Goal: Contribute content: Contribute content

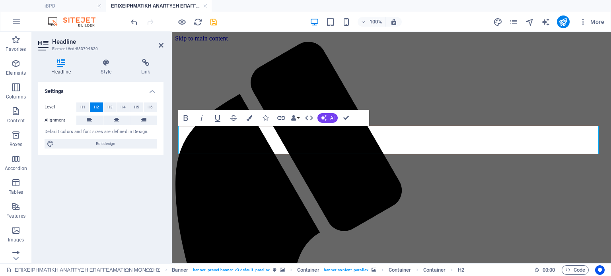
scroll to position [40, 0]
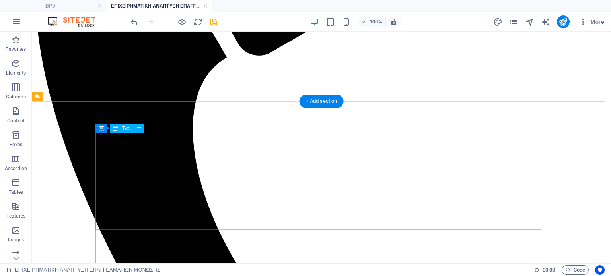
scroll to position [239, 0]
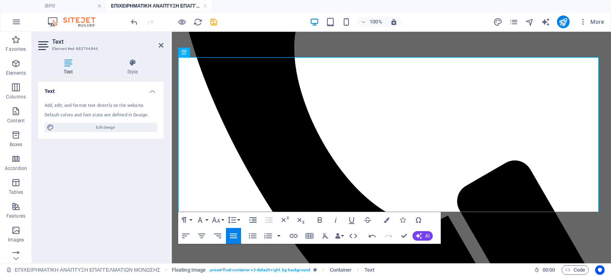
drag, startPoint x: 177, startPoint y: 72, endPoint x: 168, endPoint y: 72, distance: 9.2
drag, startPoint x: 185, startPoint y: 72, endPoint x: 178, endPoint y: 72, distance: 6.4
click at [326, 220] on button "Bold" at bounding box center [319, 220] width 15 height 16
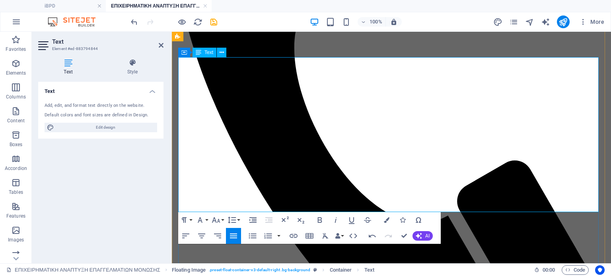
drag, startPoint x: 334, startPoint y: 66, endPoint x: 176, endPoint y: 58, distance: 158.1
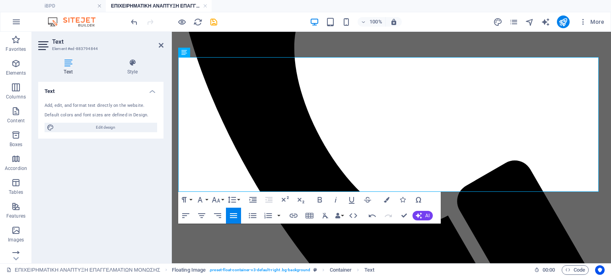
drag, startPoint x: 442, startPoint y: 82, endPoint x: 162, endPoint y: 62, distance: 281.2
drag, startPoint x: 471, startPoint y: 86, endPoint x: 179, endPoint y: 65, distance: 293.2
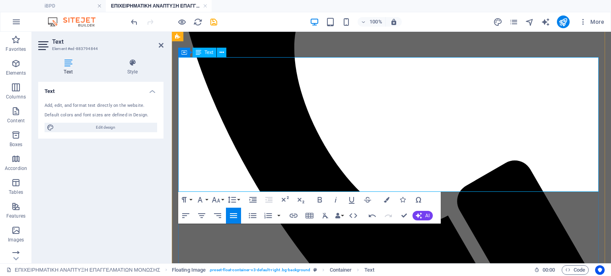
drag, startPoint x: 446, startPoint y: 83, endPoint x: 177, endPoint y: 66, distance: 268.7
click at [224, 202] on button "Font Size" at bounding box center [217, 200] width 15 height 16
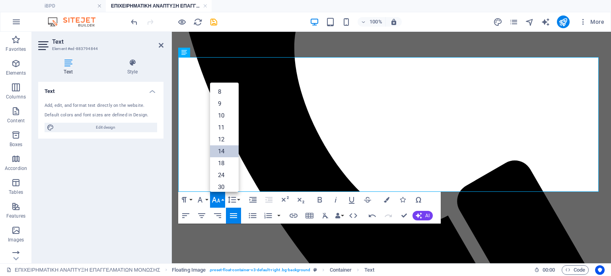
click at [222, 160] on link "18" at bounding box center [224, 164] width 29 height 12
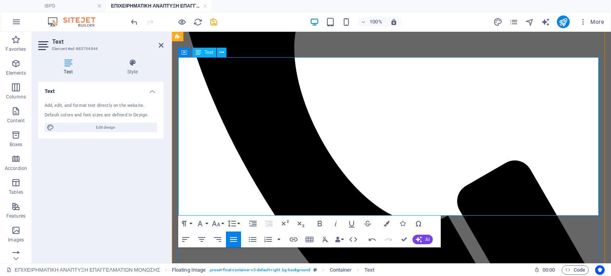
drag, startPoint x: 554, startPoint y: 105, endPoint x: 190, endPoint y: 130, distance: 364.9
click at [220, 223] on icon "button" at bounding box center [216, 224] width 10 height 10
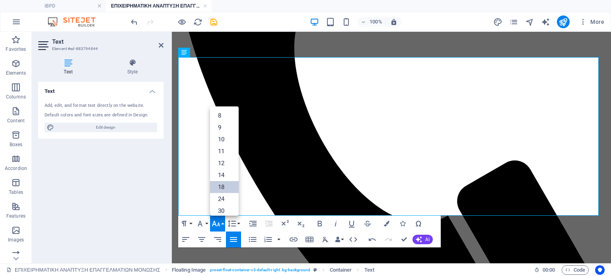
click at [224, 187] on link "18" at bounding box center [224, 187] width 29 height 12
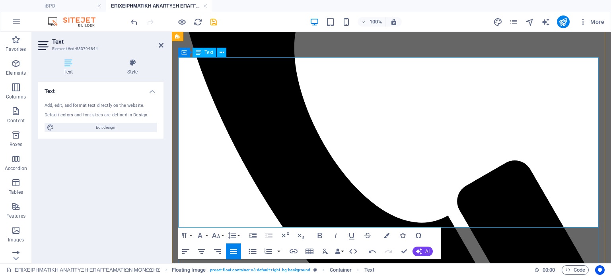
drag, startPoint x: 178, startPoint y: 137, endPoint x: 419, endPoint y: 212, distance: 251.8
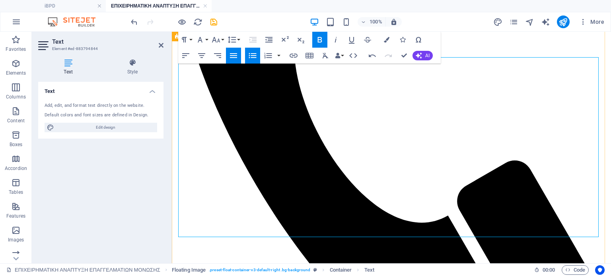
drag, startPoint x: 373, startPoint y: 232, endPoint x: 177, endPoint y: 136, distance: 218.0
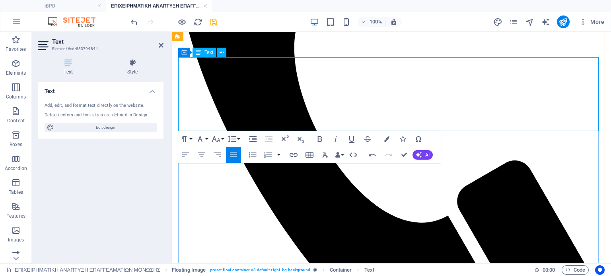
drag, startPoint x: 212, startPoint y: 130, endPoint x: 213, endPoint y: 124, distance: 6.9
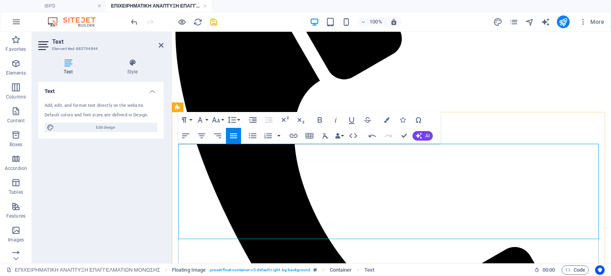
scroll to position [159, 0]
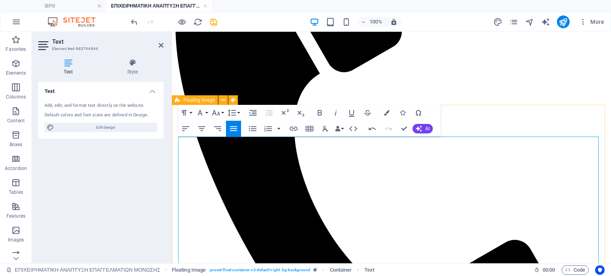
drag, startPoint x: 372, startPoint y: 221, endPoint x: 177, endPoint y: 205, distance: 196.0
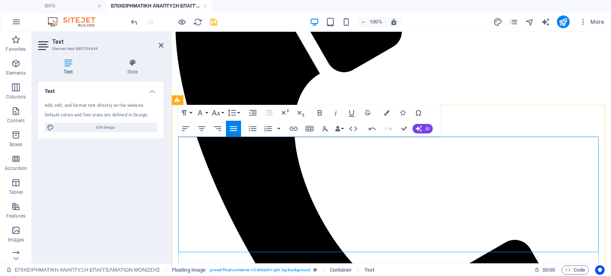
drag, startPoint x: 413, startPoint y: 219, endPoint x: 318, endPoint y: 208, distance: 95.7
drag, startPoint x: 401, startPoint y: 215, endPoint x: 339, endPoint y: 234, distance: 64.8
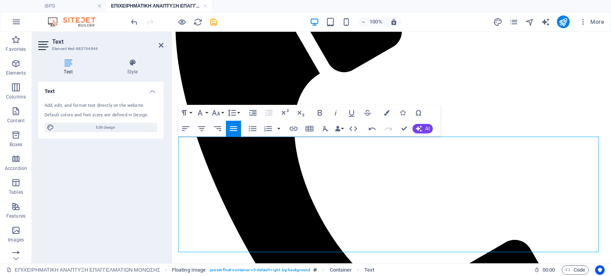
click at [223, 112] on button "Font Size" at bounding box center [217, 113] width 15 height 16
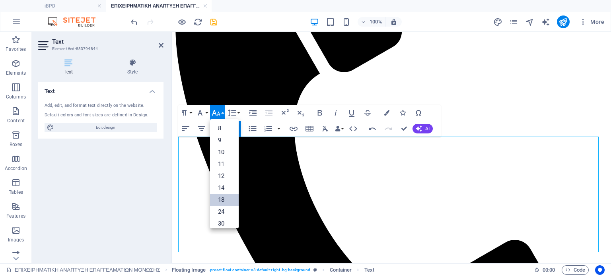
click at [223, 199] on link "18" at bounding box center [224, 200] width 29 height 12
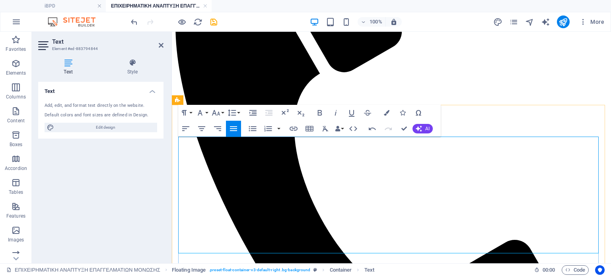
drag, startPoint x: 490, startPoint y: 142, endPoint x: 387, endPoint y: 148, distance: 103.6
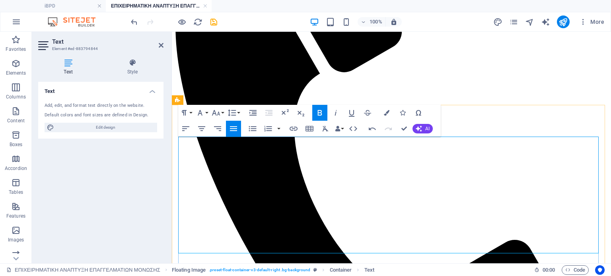
click at [369, 127] on icon "button" at bounding box center [373, 129] width 10 height 10
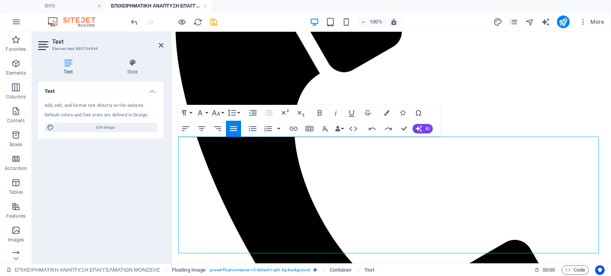
drag, startPoint x: 389, startPoint y: 218, endPoint x: 170, endPoint y: 202, distance: 219.1
drag, startPoint x: 414, startPoint y: 218, endPoint x: 177, endPoint y: 210, distance: 237.2
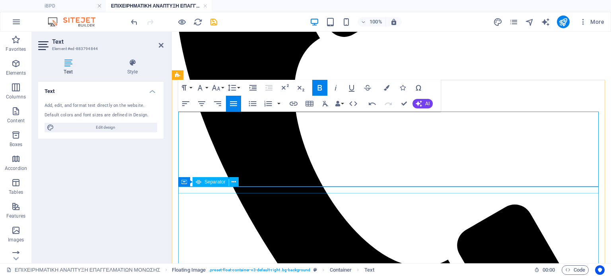
scroll to position [199, 0]
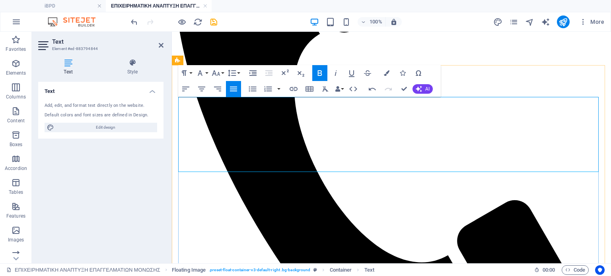
drag, startPoint x: 372, startPoint y: 55, endPoint x: 403, endPoint y: 86, distance: 43.9
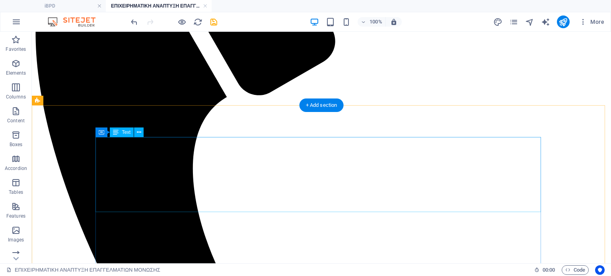
scroll to position [78, 0]
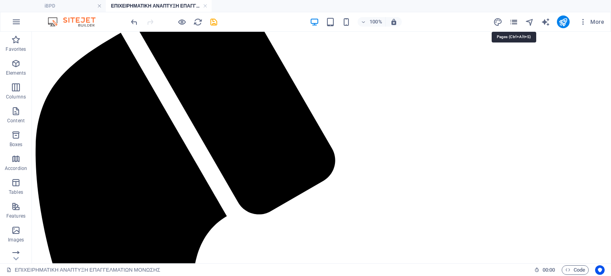
click at [514, 23] on icon "pages" at bounding box center [513, 22] width 9 height 9
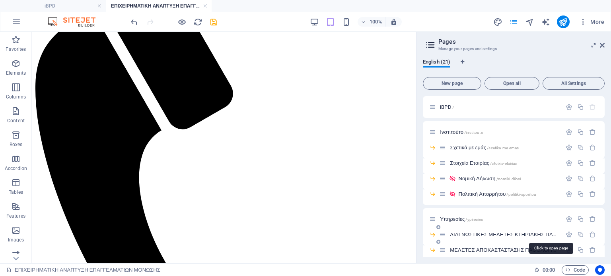
click at [478, 235] on span "ΔΙΑΓΝΩΣΤΙΚΕΣ ΜΕΛΕΤΕΣ ΚΤΗΡΙΑΚΗΣ ΠΑΘΟΛΟΓΙΑΣ /diagnostikes-meletes-ktiriakis-patho…" at bounding box center [553, 235] width 207 height 6
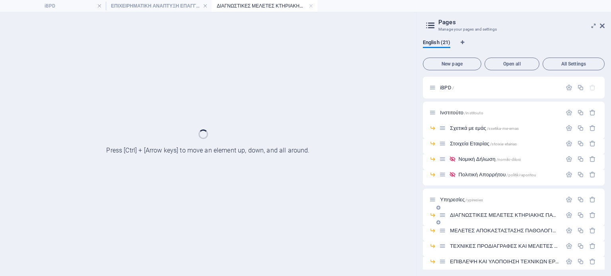
scroll to position [0, 0]
click at [254, 8] on h4 "ΔΙΑΓΝΩΣΤΙΚΕΣ ΜΕΛΕΤΕΣ ΚΤΗΡΙΑΚΗΣ ΠΑΘΟΛΟΓΙΑΣ" at bounding box center [265, 6] width 106 height 9
click at [487, 214] on span "ΔΙΑΓΝΩΣΤΙΚΕΣ ΜΕΛΕΤΕΣ ΚΤΗΡΙΑΚΗΣ ΠΑΘΟΛΟΓΙΑΣ /diagnostikes-meletes-ktiriakis-patho…" at bounding box center [553, 215] width 207 height 6
click at [161, 6] on h4 "ΕΠΙΧΕΙΡΗΜΑΤΙΚΗ ΑΝΑΠΤΥΞΗ ΕΠΑΓΓΕΛΜΑΤΙΩΝ ΜΟΝΩΣΗΣ" at bounding box center [159, 6] width 106 height 9
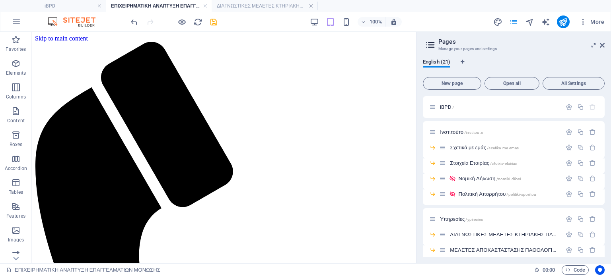
scroll to position [78, 0]
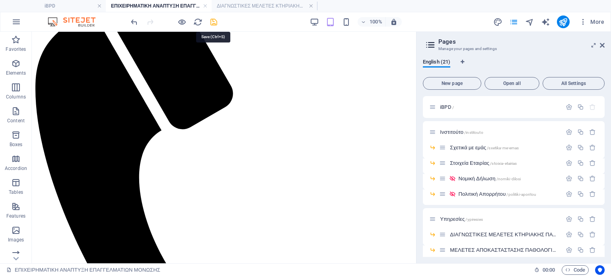
click at [212, 23] on icon "save" at bounding box center [213, 22] width 9 height 9
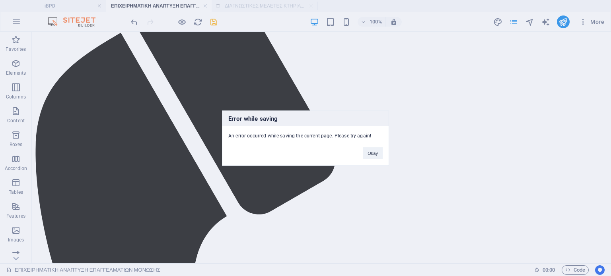
click at [267, 234] on div "Error while saving An error occurred while saving the current page. Please try …" at bounding box center [305, 138] width 611 height 276
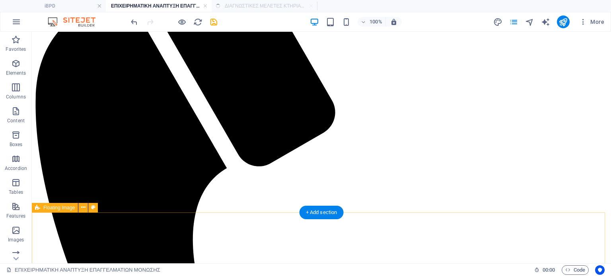
scroll to position [158, 0]
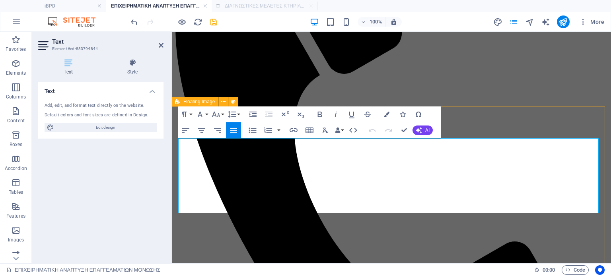
drag, startPoint x: 535, startPoint y: 206, endPoint x: 176, endPoint y: 146, distance: 363.8
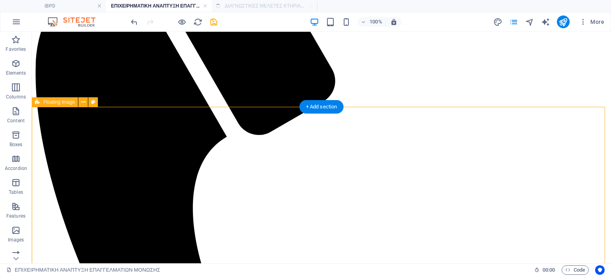
scroll to position [196, 0]
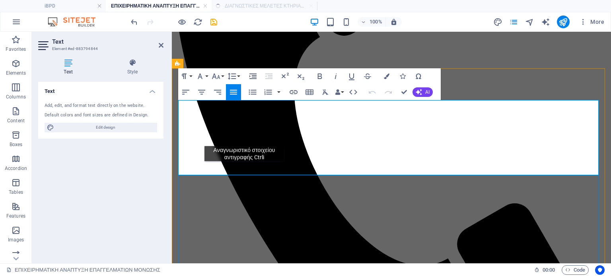
drag, startPoint x: 555, startPoint y: 169, endPoint x: 182, endPoint y: 108, distance: 378.1
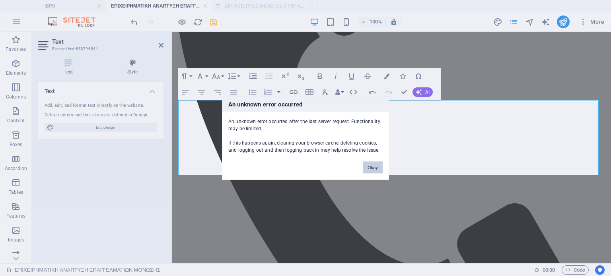
click at [369, 165] on button "Okay" at bounding box center [373, 168] width 20 height 12
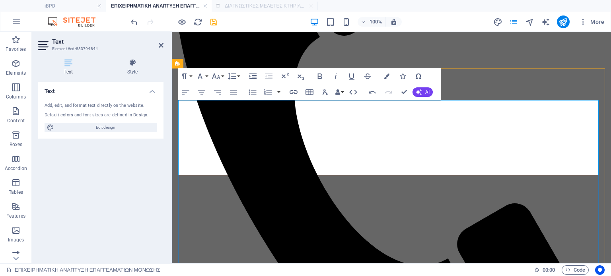
copy span "Η Επιχειρηματική Ανάπτυξη Επαγγελματιών Μόνωσης δεν είναι απλώς μια συμβουλευτι…"
click at [370, 92] on icon "button" at bounding box center [372, 92] width 7 height 3
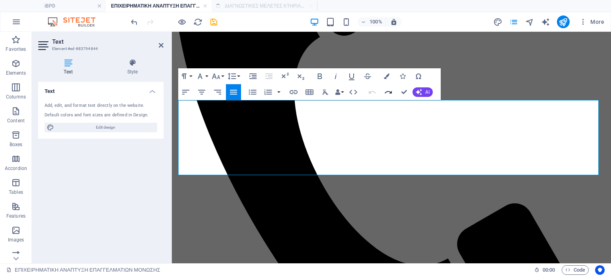
click at [388, 92] on icon "button" at bounding box center [388, 92] width 7 height 3
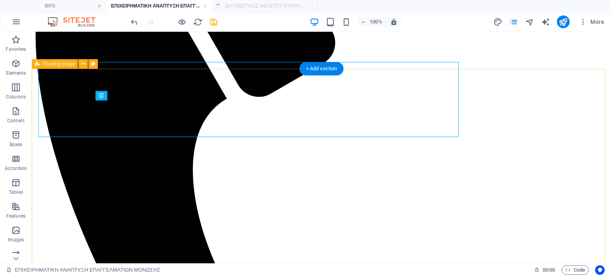
scroll to position [234, 0]
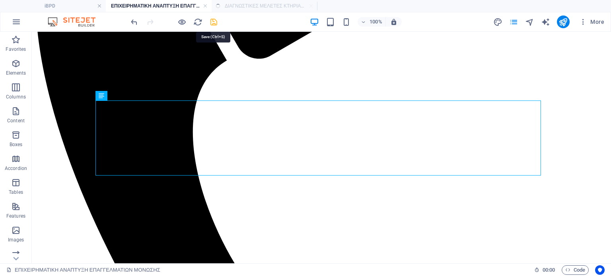
click at [214, 20] on icon "save" at bounding box center [213, 22] width 9 height 9
click at [257, 3] on ul "iBPD ΕΠΙΧΕΙΡΗΜΑΤΙΚΗ ΑΝΑΠΤΥΞΗ ΕΠΑΓΓΕΛΜΑΤΙΩΝ ΜΟΝΩΣΗΣ ΔΙΑΓΝΩΣΤΙΚΕΣ ΜΕΛΕΤΕΣ ΚΤΗΡΙΑΚ…" at bounding box center [305, 6] width 611 height 12
click at [177, 6] on h4 "ΕΠΙΧΕΙΡΗΜΑΤΙΚΗ ΑΝΑΠΤΥΞΗ ΕΠΑΓΓΕΛΜΑΤΙΩΝ ΜΟΝΩΣΗΣ" at bounding box center [159, 6] width 106 height 9
click at [205, 5] on link at bounding box center [205, 6] width 5 height 8
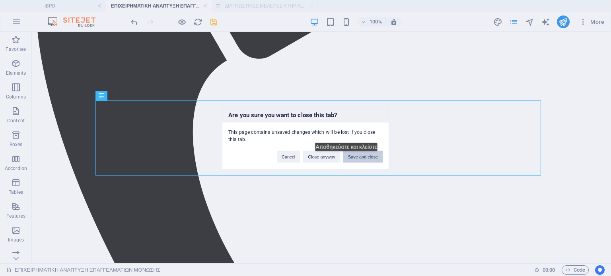
click at [351, 157] on button "Save and close" at bounding box center [362, 157] width 39 height 12
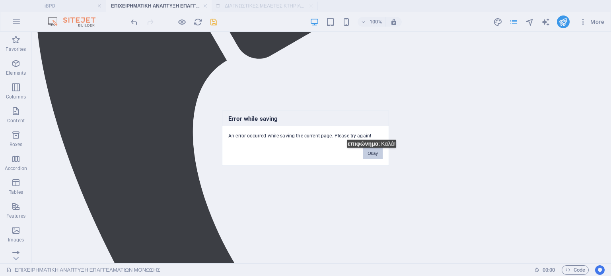
click at [376, 154] on button "Okay" at bounding box center [373, 153] width 20 height 12
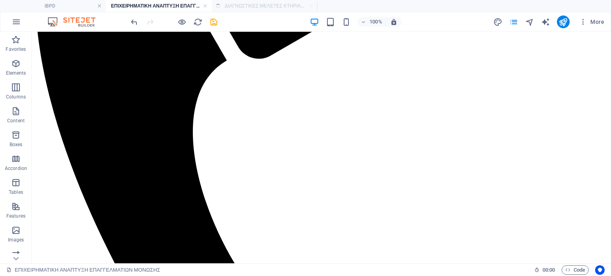
click at [249, 4] on ul "iBPD ΕΠΙΧΕΙΡΗΜΑΤΙΚΗ ΑΝΑΠΤΥΞΗ ΕΠΑΓΓΕΛΜΑΤΙΩΝ ΜΟΝΩΣΗΣ ΔΙΑΓΝΩΣΤΙΚΕΣ ΜΕΛΕΤΕΣ ΚΤΗΡΙΑΚ…" at bounding box center [305, 6] width 611 height 12
click at [200, 20] on icon "reload" at bounding box center [197, 22] width 9 height 9
click at [76, 4] on h4 "iBPD" at bounding box center [53, 6] width 106 height 9
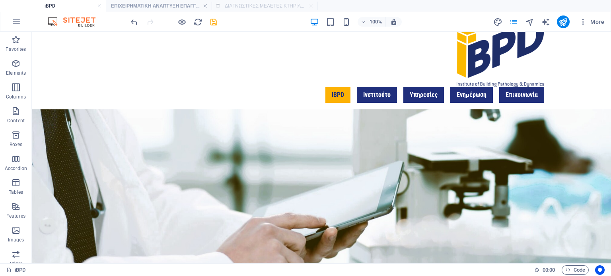
click at [275, 9] on ul "iBPD ΕΠΙΧΕΙΡΗΜΑΤΙΚΗ ΑΝΑΠΤΥΞΗ ΕΠΑΓΓΕΛΜΑΤΙΩΝ ΜΟΝΩΣΗΣ ΔΙΑΓΝΩΣΤΙΚΕΣ ΜΕΛΕΤΕΣ ΚΤΗΡΙΑΚ…" at bounding box center [305, 6] width 611 height 12
click at [214, 20] on icon "save" at bounding box center [213, 22] width 9 height 9
click at [215, 23] on icon "save" at bounding box center [213, 22] width 9 height 9
click at [248, 3] on ul "iBPD ΕΠΙΧΕΙΡΗΜΑΤΙΚΗ ΑΝΑΠΤΥΞΗ ΕΠΑΓΓΕΛΜΑΤΙΩΝ ΜΟΝΩΣΗΣ ΔΙΑΓΝΩΣΤΙΚΕΣ ΜΕΛΕΤΕΣ ΚΤΗΡΙΑΚ…" at bounding box center [305, 6] width 611 height 12
click at [180, 7] on h4 "ΕΠΙΧΕΙΡΗΜΑΤΙΚΗ ΑΝΑΠΤΥΞΗ ΕΠΑΓΓΕΛΜΑΤΙΩΝ ΜΟΝΩΣΗΣ" at bounding box center [159, 6] width 106 height 9
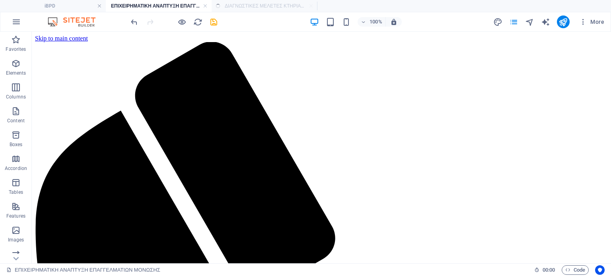
scroll to position [234, 0]
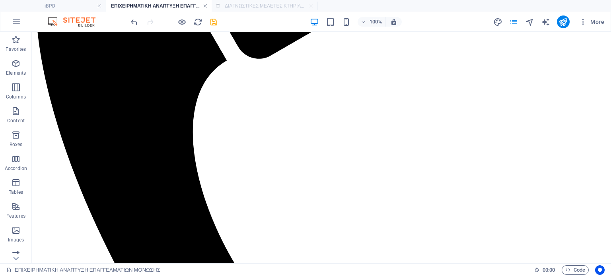
click at [205, 6] on link at bounding box center [205, 6] width 5 height 8
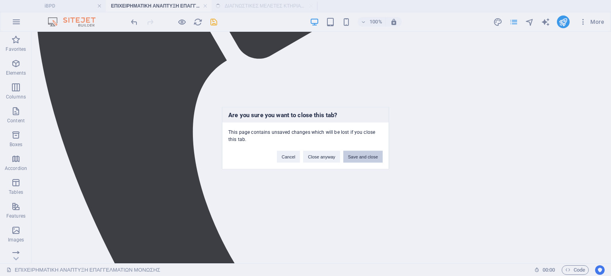
click at [361, 156] on button "Save and close" at bounding box center [362, 157] width 39 height 12
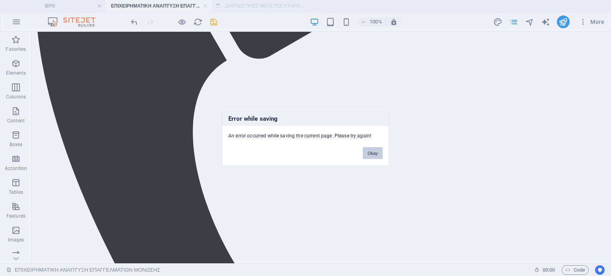
click at [372, 155] on button "Okay" at bounding box center [373, 153] width 20 height 12
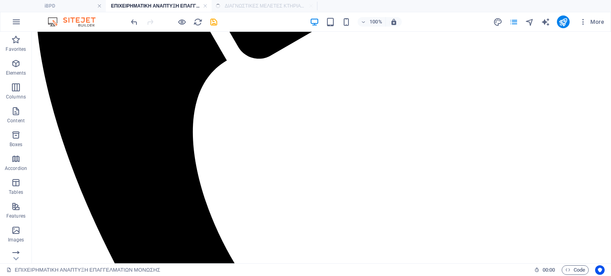
click at [256, 5] on ul "iBPD ΕΠΙΧΕΙΡΗΜΑΤΙΚΗ ΑΝΑΠΤΥΞΗ ΕΠΑΓΓΕΛΜΑΤΙΩΝ ΜΟΝΩΣΗΣ ΔΙΑΓΝΩΣΤΙΚΕΣ ΜΕΛΕΤΕΣ ΚΤΗΡΙΑΚ…" at bounding box center [305, 6] width 611 height 12
click at [514, 23] on icon "pages" at bounding box center [513, 22] width 9 height 9
click at [516, 21] on icon "pages" at bounding box center [513, 22] width 9 height 9
click at [50, 4] on h4 "iBPD" at bounding box center [53, 6] width 106 height 9
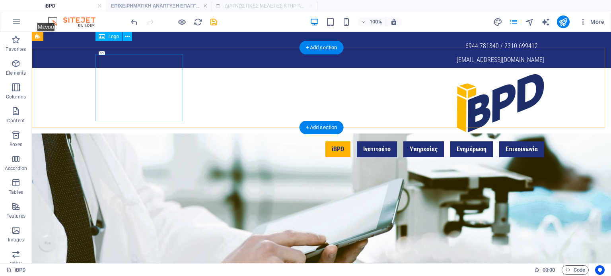
scroll to position [0, 0]
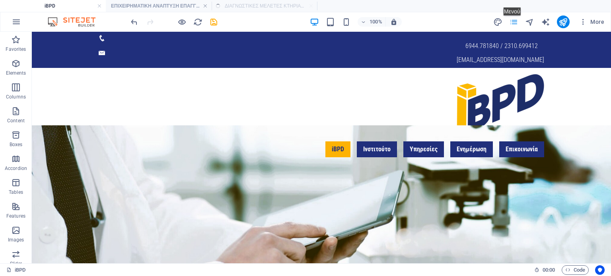
click at [516, 21] on icon "pages" at bounding box center [513, 22] width 9 height 9
click at [516, 20] on icon "pages" at bounding box center [513, 22] width 9 height 9
click at [516, 21] on icon "pages" at bounding box center [513, 22] width 9 height 9
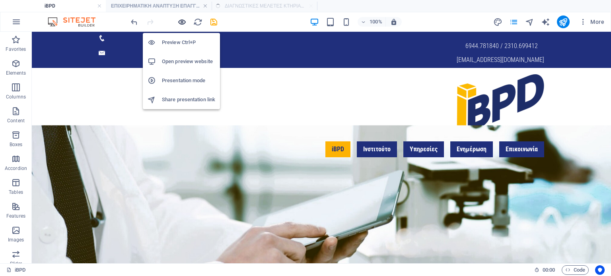
click at [184, 21] on icon "button" at bounding box center [181, 22] width 9 height 9
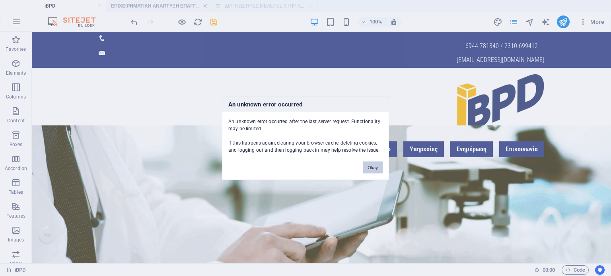
click at [372, 168] on button "Okay" at bounding box center [373, 168] width 20 height 12
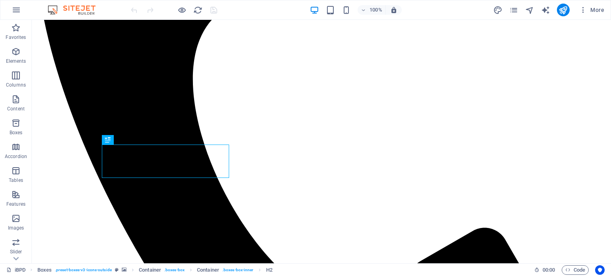
scroll to position [275, 0]
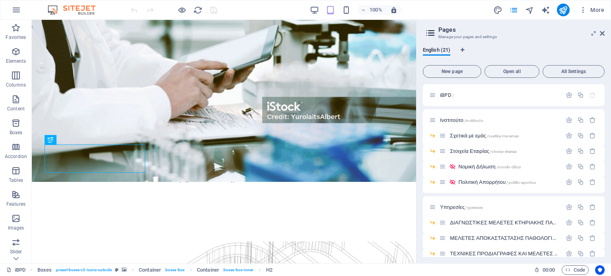
scroll to position [119, 0]
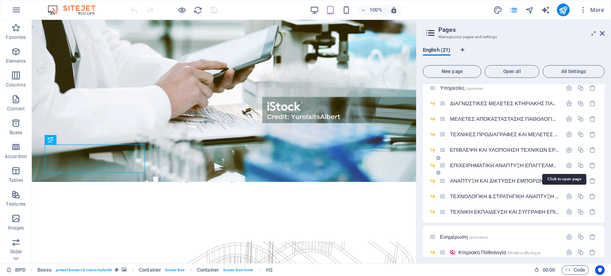
click at [471, 166] on span "ΕΠΙΧΕΙΡΗΜΑΤΙΚΗ ΑΝΑΠΤΥΞΗ ΕΠΑΓΓΕΛΜΑΤΙΩΝ ΜΟΝΩΣΗΣ /epixirimatiki-anaptiksi-epaggelm…" at bounding box center [566, 166] width 232 height 6
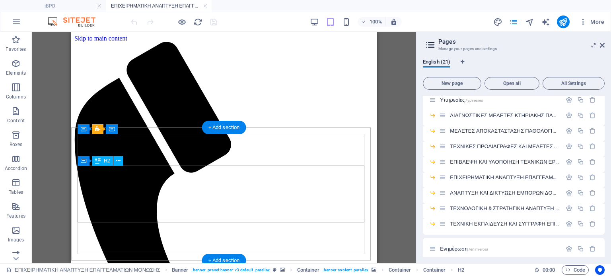
scroll to position [0, 0]
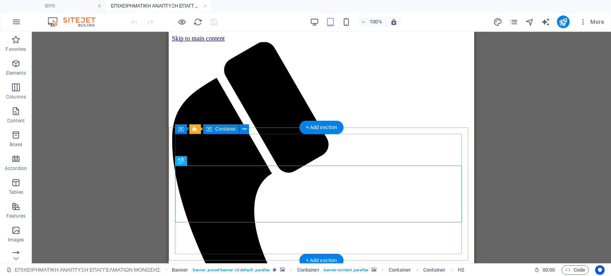
scroll to position [239, 0]
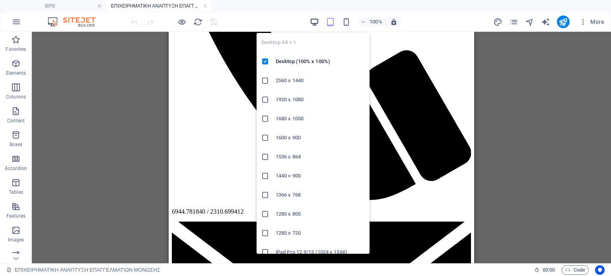
click at [316, 18] on icon "button" at bounding box center [314, 22] width 9 height 9
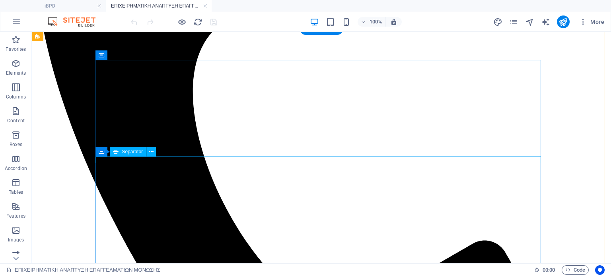
scroll to position [248, 0]
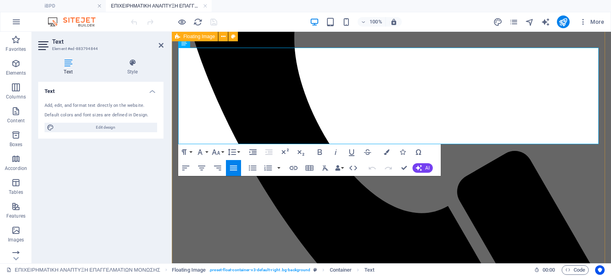
drag, startPoint x: 361, startPoint y: 140, endPoint x: 177, endPoint y: 55, distance: 202.6
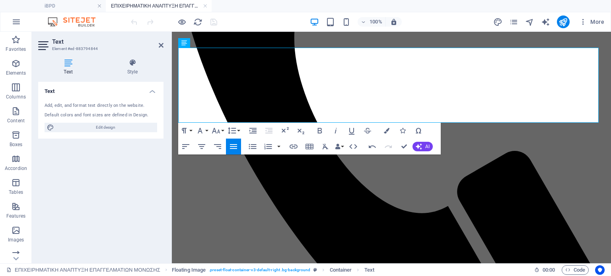
scroll to position [286, 0]
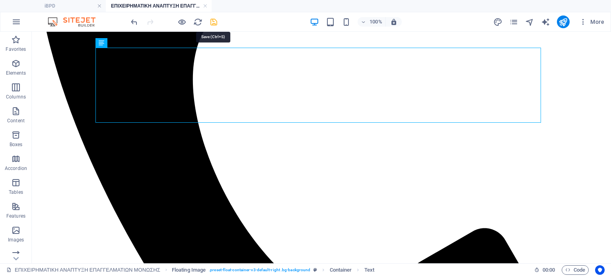
click at [213, 21] on icon "save" at bounding box center [213, 22] width 9 height 9
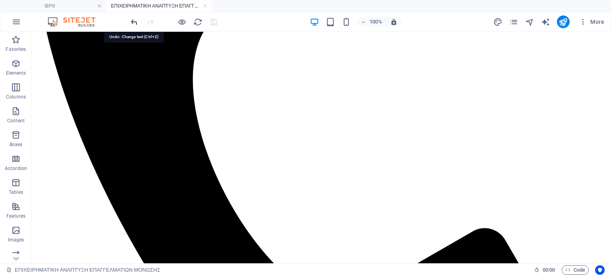
click at [132, 21] on icon "undo" at bounding box center [134, 22] width 9 height 9
click at [152, 21] on icon "redo" at bounding box center [150, 22] width 9 height 9
click at [133, 21] on icon "undo" at bounding box center [134, 22] width 9 height 9
click at [149, 23] on icon "redo" at bounding box center [150, 22] width 9 height 9
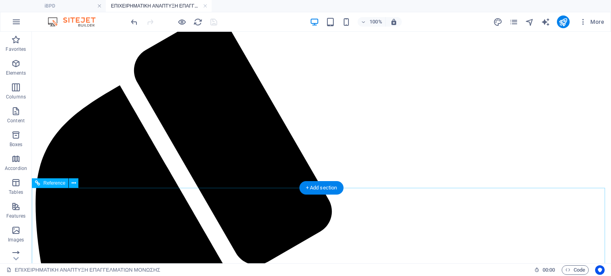
scroll to position [1201, 0]
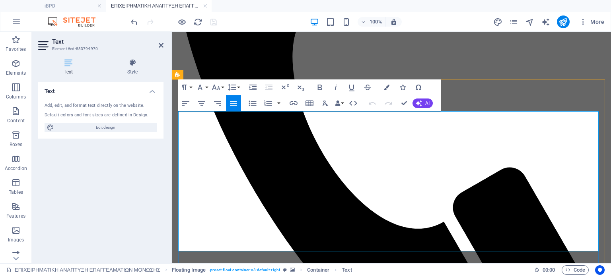
scroll to position [1164, 0]
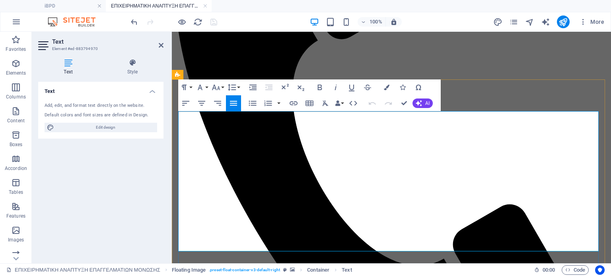
drag, startPoint x: 348, startPoint y: 244, endPoint x: 336, endPoint y: 122, distance: 122.7
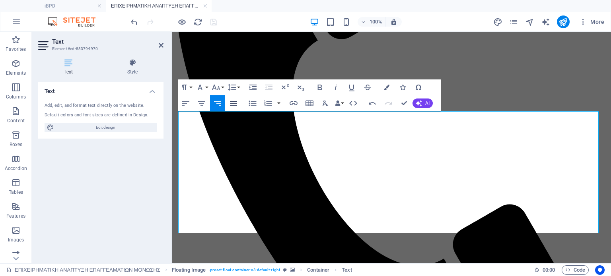
click at [231, 104] on icon "button" at bounding box center [234, 104] width 10 height 10
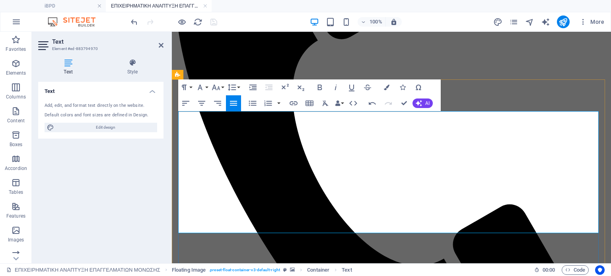
drag, startPoint x: 395, startPoint y: 144, endPoint x: 401, endPoint y: 146, distance: 7.0
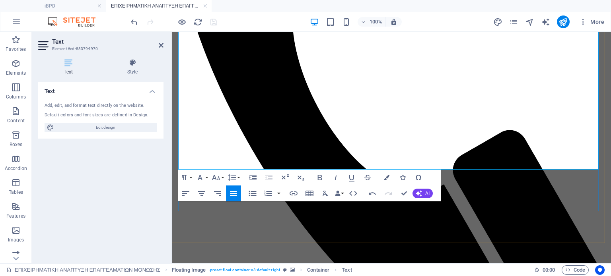
scroll to position [1244, 0]
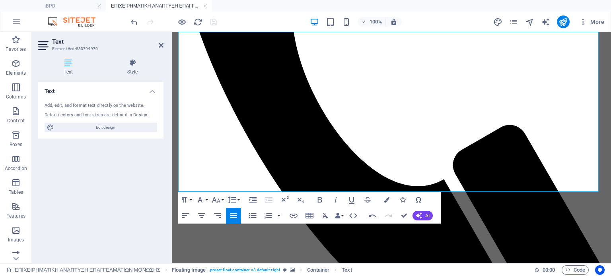
drag, startPoint x: 314, startPoint y: 187, endPoint x: 169, endPoint y: 76, distance: 182.1
click at [250, 214] on icon "button" at bounding box center [253, 216] width 10 height 10
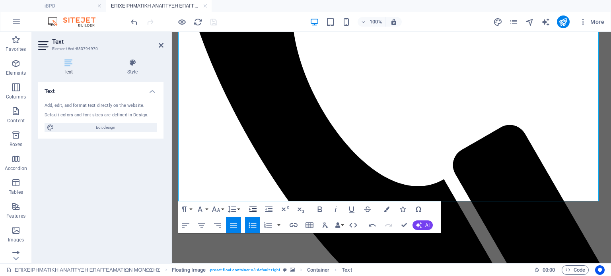
click at [252, 209] on icon "button" at bounding box center [252, 210] width 7 height 6
click at [238, 208] on button "Line Height" at bounding box center [233, 210] width 15 height 16
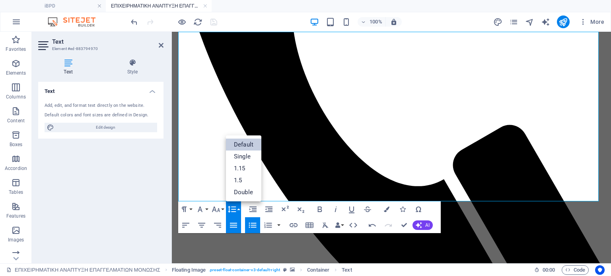
scroll to position [0, 0]
click at [224, 207] on button "Font Size" at bounding box center [217, 210] width 15 height 16
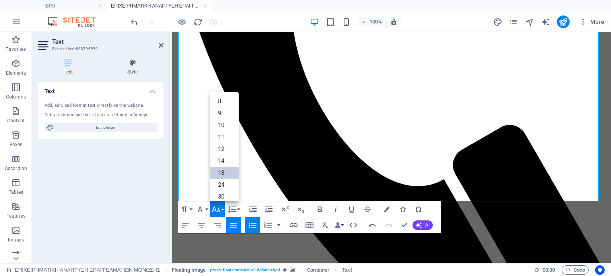
click at [224, 173] on link "18" at bounding box center [224, 173] width 29 height 12
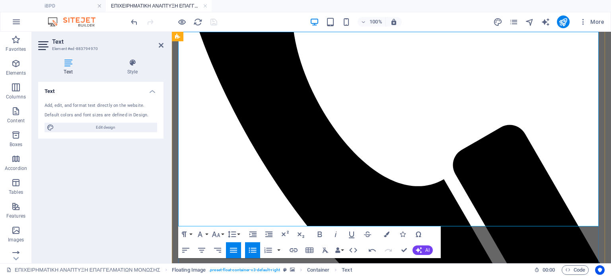
drag, startPoint x: 160, startPoint y: 45, endPoint x: 143, endPoint y: 23, distance: 27.3
click at [160, 45] on icon at bounding box center [161, 45] width 5 height 6
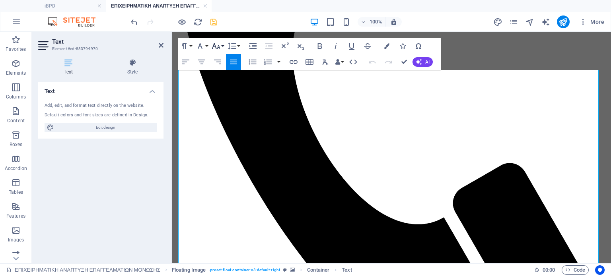
click at [221, 43] on button "Font Size" at bounding box center [217, 46] width 15 height 16
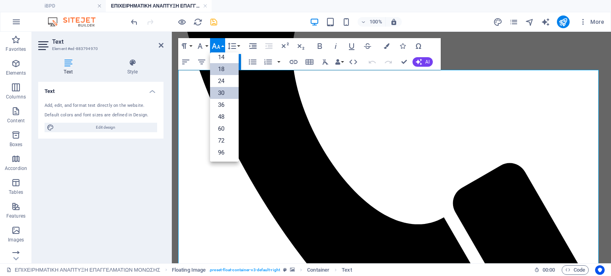
scroll to position [64, 0]
click at [225, 70] on link "18" at bounding box center [224, 70] width 29 height 12
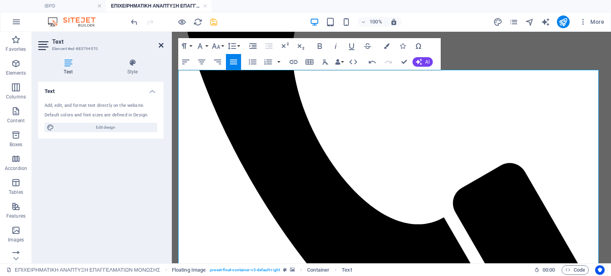
click at [161, 45] on icon at bounding box center [161, 45] width 5 height 6
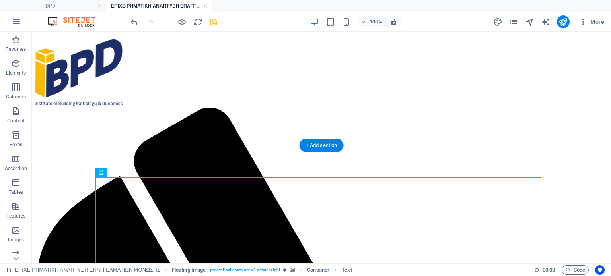
scroll to position [1204, 0]
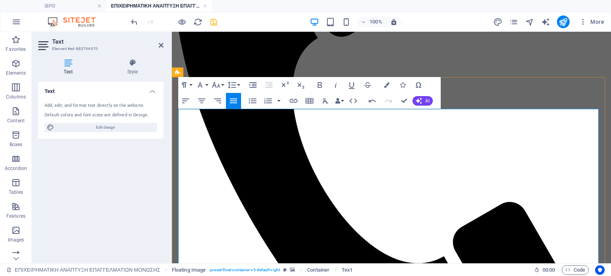
drag, startPoint x: 431, startPoint y: 116, endPoint x: 217, endPoint y: 125, distance: 214.6
click at [320, 85] on icon "button" at bounding box center [320, 85] width 10 height 10
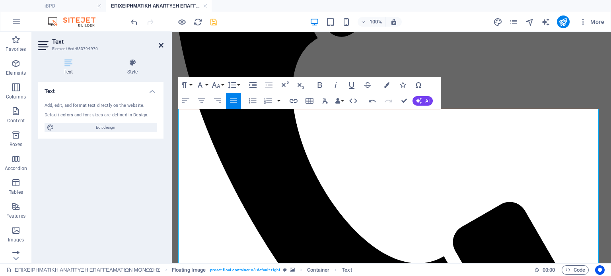
click at [159, 45] on icon at bounding box center [161, 45] width 5 height 6
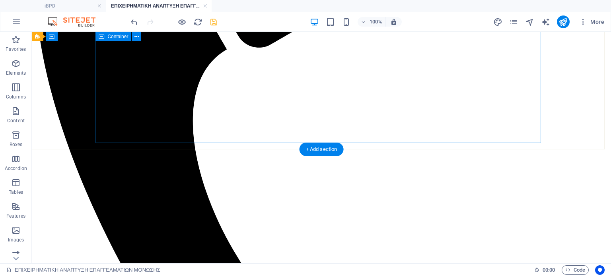
scroll to position [249, 0]
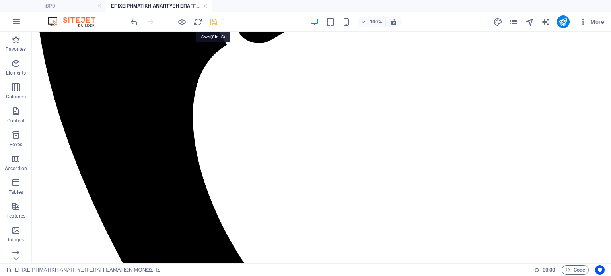
click at [210, 22] on icon "save" at bounding box center [213, 22] width 9 height 9
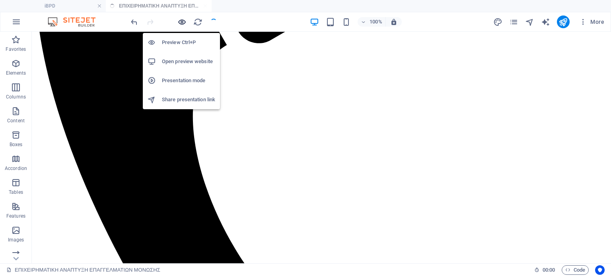
click at [184, 22] on icon "button" at bounding box center [181, 22] width 9 height 9
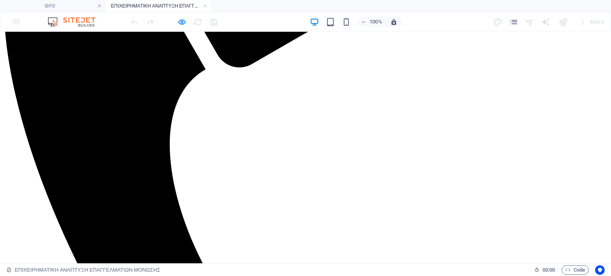
scroll to position [210, 0]
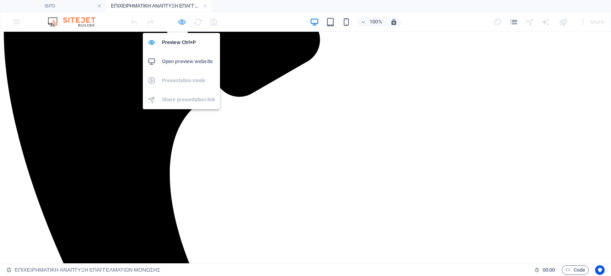
drag, startPoint x: 183, startPoint y: 21, endPoint x: 185, endPoint y: 26, distance: 4.7
click at [183, 21] on icon "button" at bounding box center [181, 22] width 9 height 9
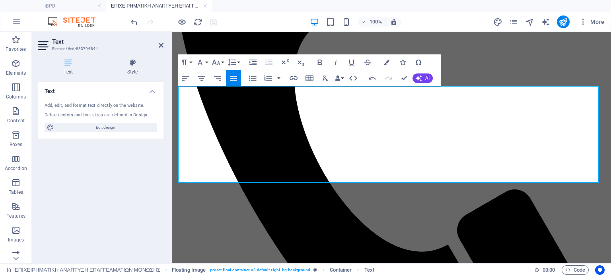
scroll to position [248, 0]
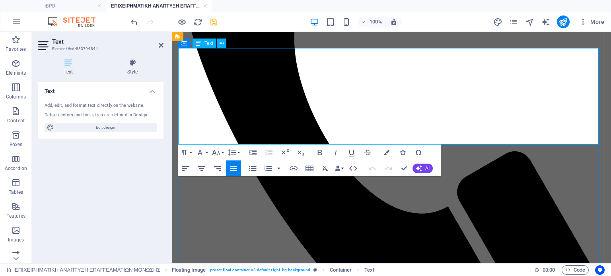
click at [254, 154] on icon "button" at bounding box center [252, 153] width 7 height 6
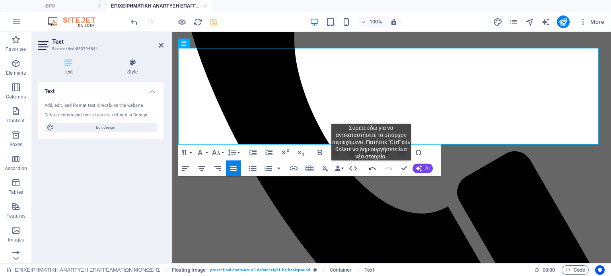
click at [372, 167] on icon "button" at bounding box center [373, 169] width 10 height 10
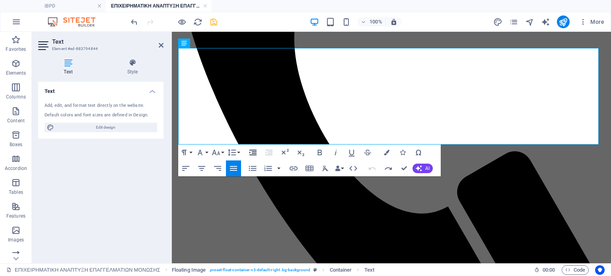
click at [253, 154] on icon "button" at bounding box center [252, 153] width 7 height 6
click at [388, 169] on icon "button" at bounding box center [389, 169] width 10 height 10
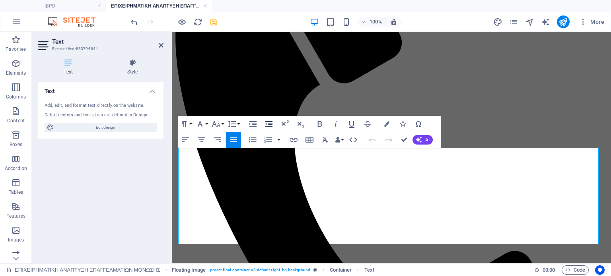
click at [266, 125] on icon "button" at bounding box center [268, 124] width 7 height 6
click at [159, 46] on icon at bounding box center [161, 45] width 5 height 6
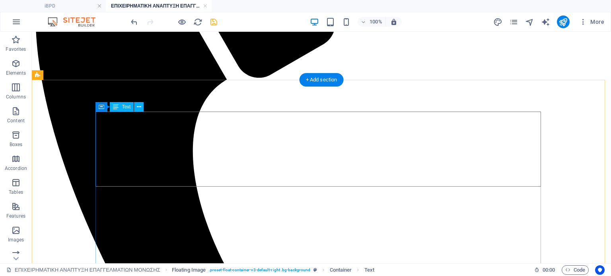
scroll to position [223, 0]
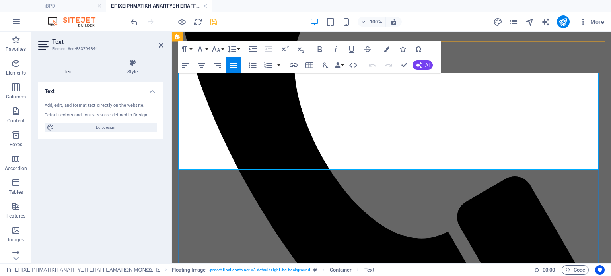
drag, startPoint x: 302, startPoint y: 132, endPoint x: 365, endPoint y: 132, distance: 62.9
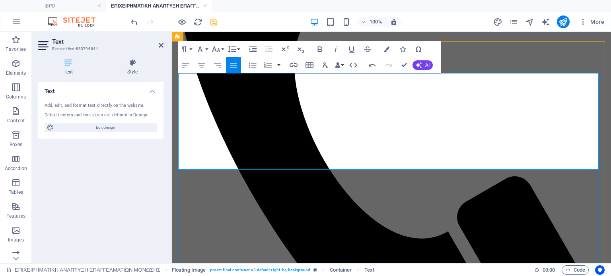
drag, startPoint x: 160, startPoint y: 45, endPoint x: 129, endPoint y: 15, distance: 43.3
click at [160, 45] on icon at bounding box center [161, 45] width 5 height 6
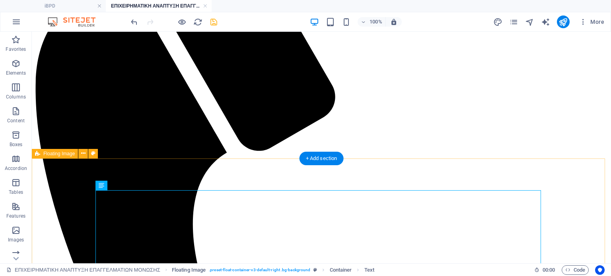
scroll to position [341, 0]
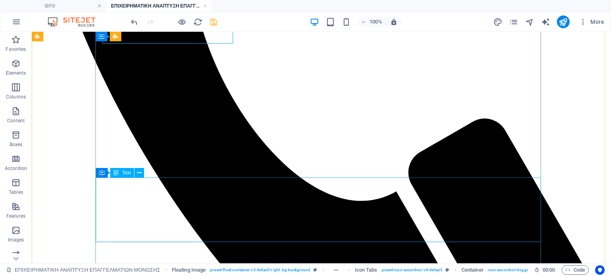
scroll to position [409, 0]
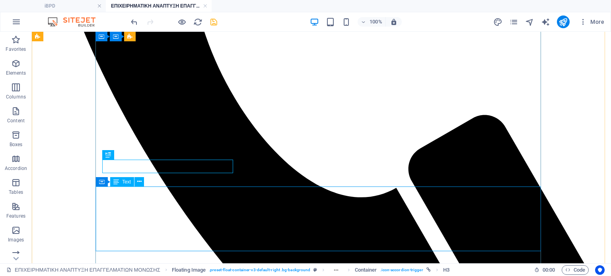
scroll to position [519, 0]
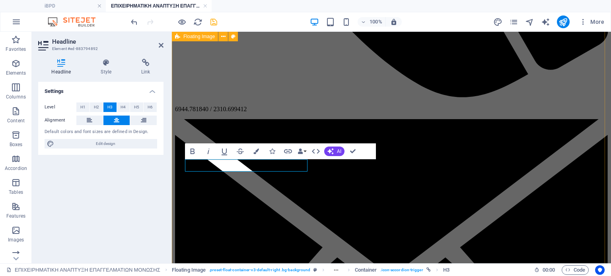
scroll to position [512, 0]
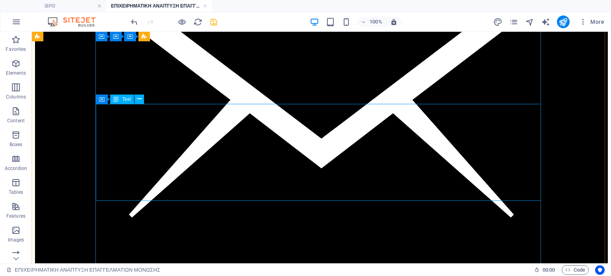
scroll to position [879, 0]
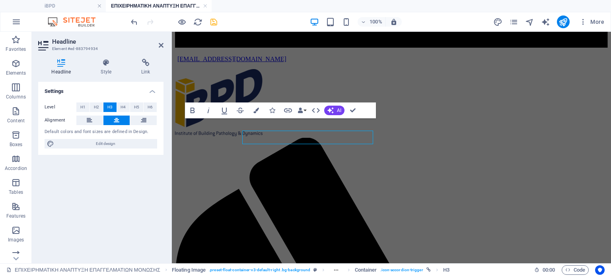
scroll to position [867, 0]
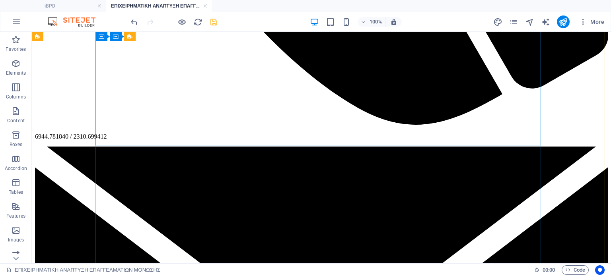
scroll to position [680, 0]
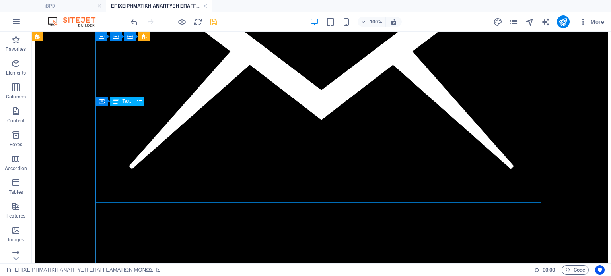
scroll to position [919, 0]
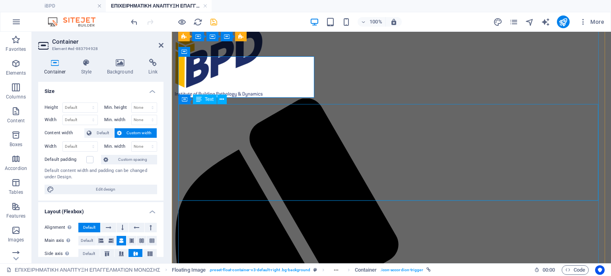
scroll to position [906, 0]
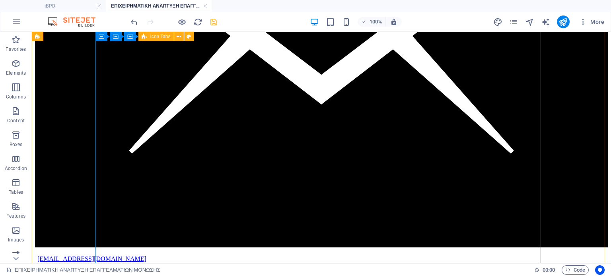
scroll to position [998, 0]
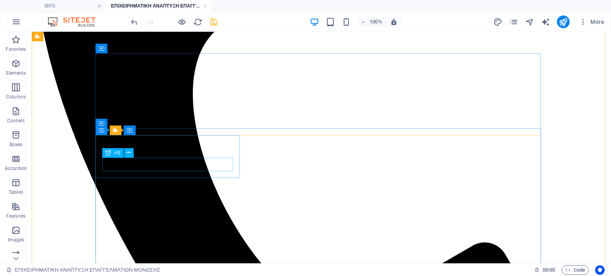
scroll to position [282, 0]
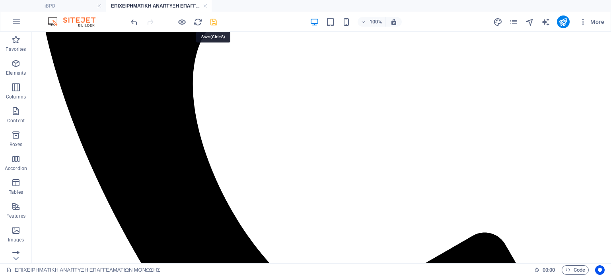
drag, startPoint x: 214, startPoint y: 18, endPoint x: 216, endPoint y: 26, distance: 8.2
click at [214, 18] on icon "save" at bounding box center [213, 22] width 9 height 9
click at [205, 6] on link at bounding box center [205, 6] width 5 height 8
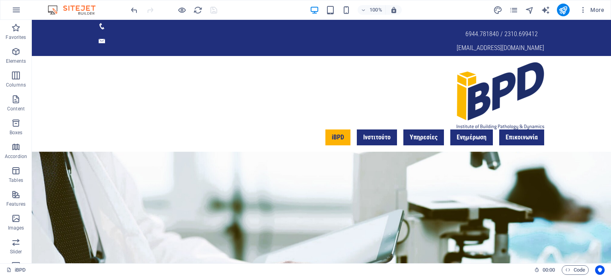
scroll to position [275, 0]
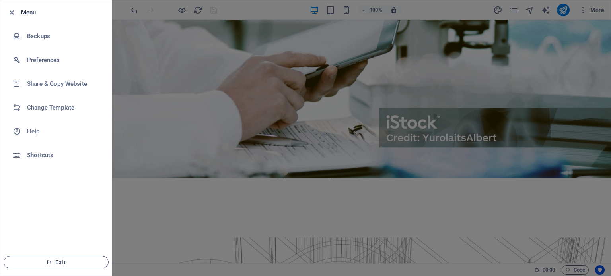
click at [66, 265] on span "Exit" at bounding box center [56, 262] width 92 height 6
